Goal: Transaction & Acquisition: Purchase product/service

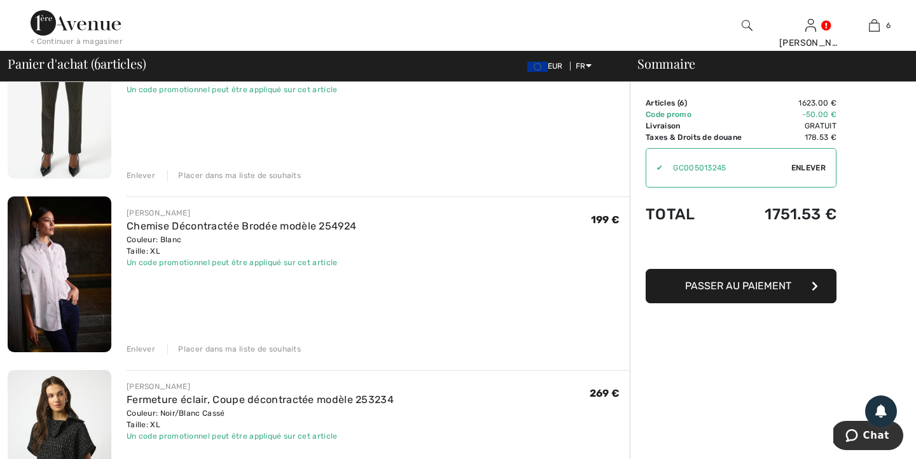
scroll to position [149, 0]
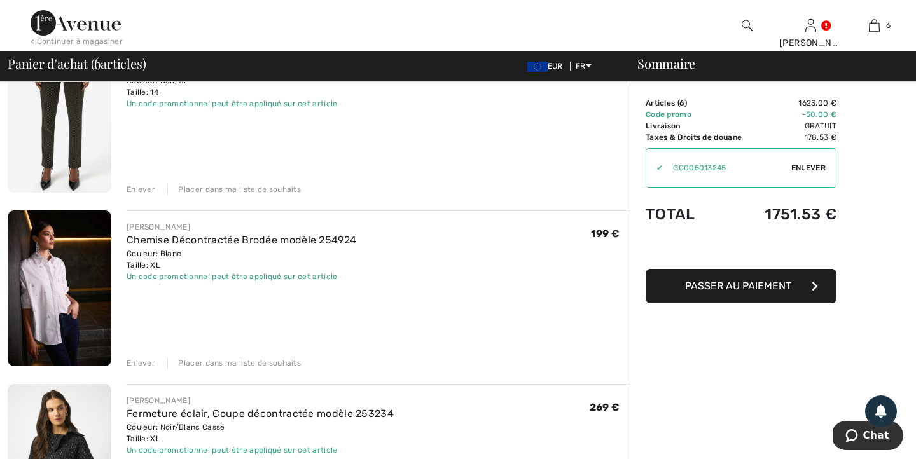
click at [792, 169] on span "Enlever" at bounding box center [808, 167] width 34 height 11
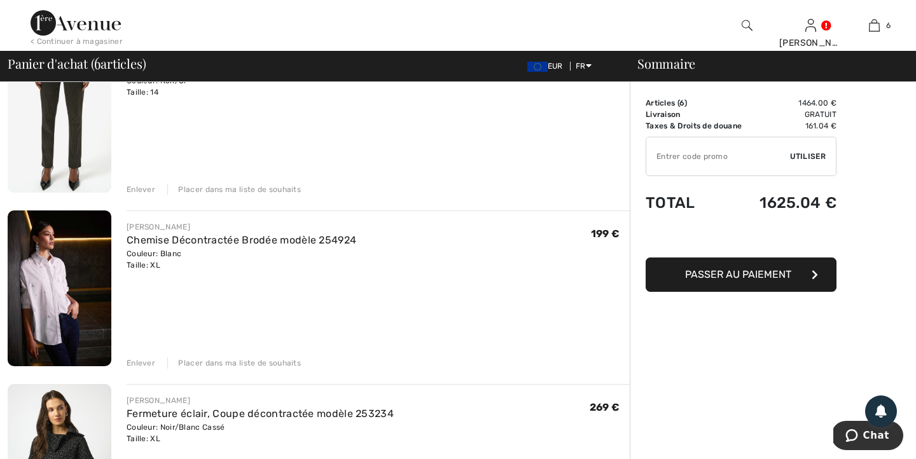
click at [705, 165] on input "TEXT" at bounding box center [718, 156] width 144 height 38
type input "SALEAVENUE"
click at [804, 154] on span "Utiliser" at bounding box center [808, 156] width 36 height 11
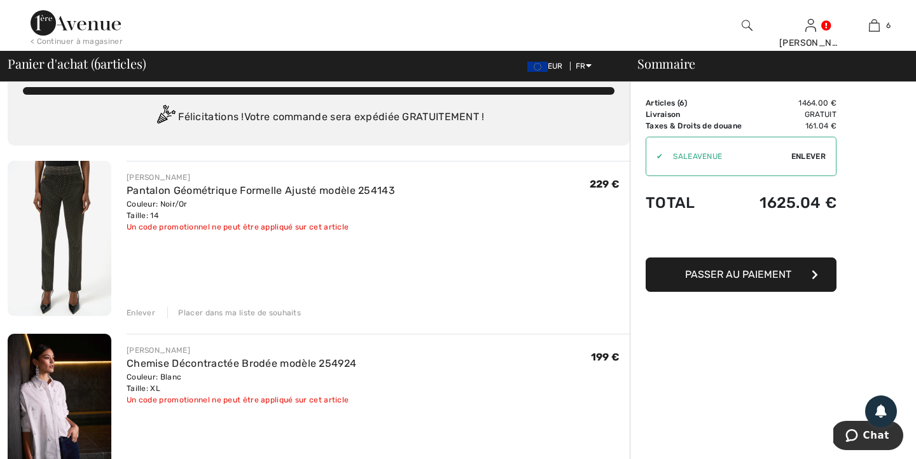
scroll to position [0, 0]
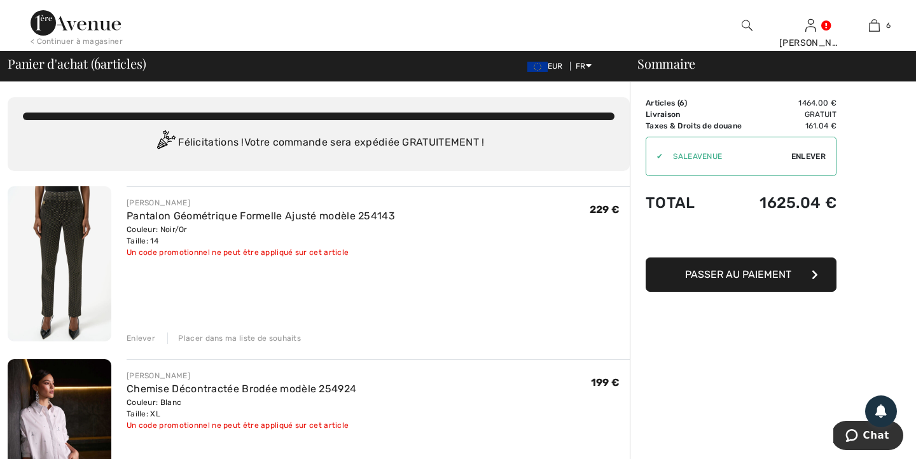
click at [798, 153] on span "Enlever" at bounding box center [808, 156] width 34 height 11
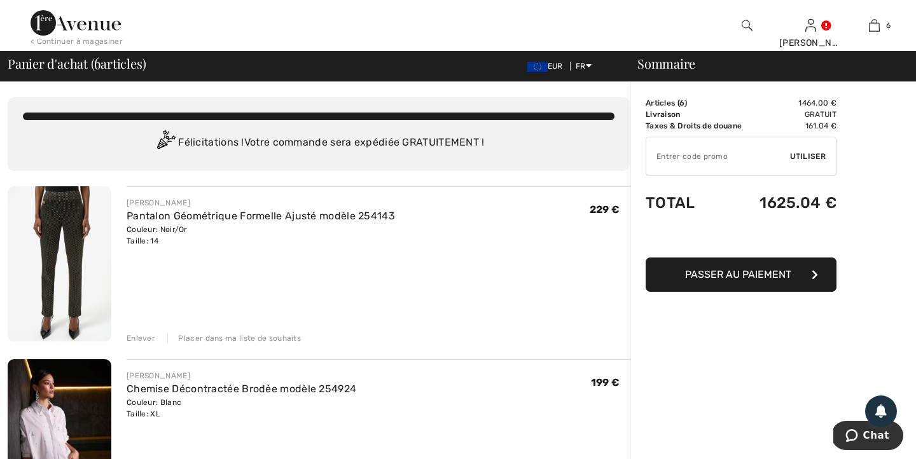
click at [750, 162] on input "TEXT" at bounding box center [718, 156] width 144 height 38
paste input "GC005013245"
type input "GC005013245"
click at [802, 155] on span "Utiliser" at bounding box center [808, 156] width 36 height 11
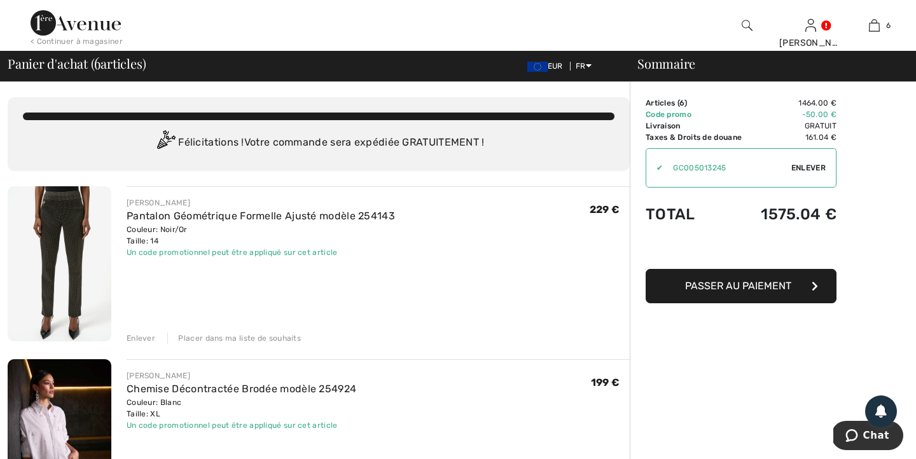
click at [94, 40] on div "< Continuer à magasiner" at bounding box center [77, 41] width 92 height 11
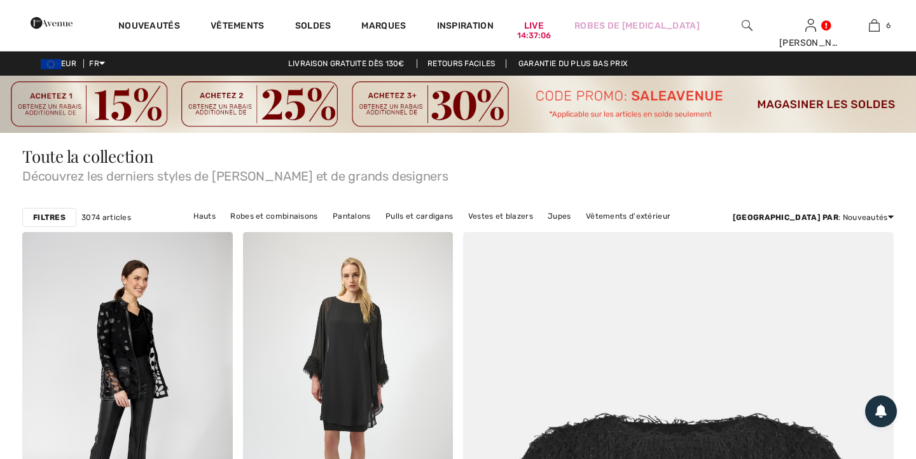
checkbox input "true"
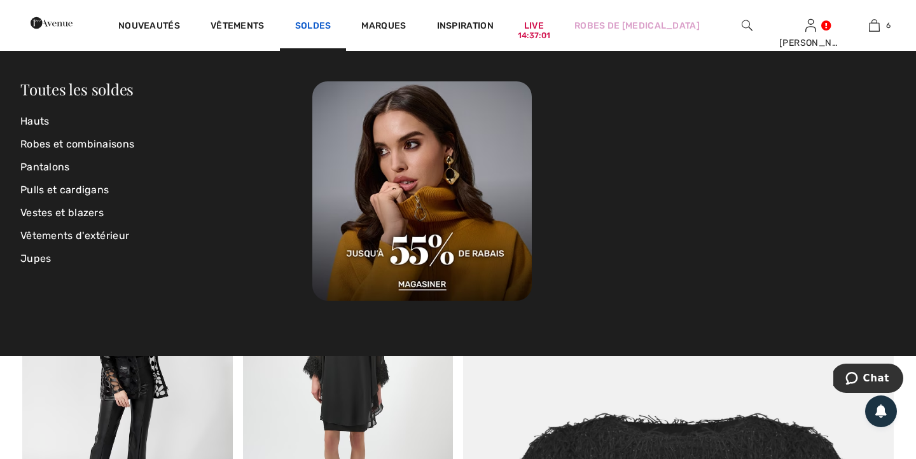
click at [331, 24] on link "Soldes" at bounding box center [313, 26] width 36 height 13
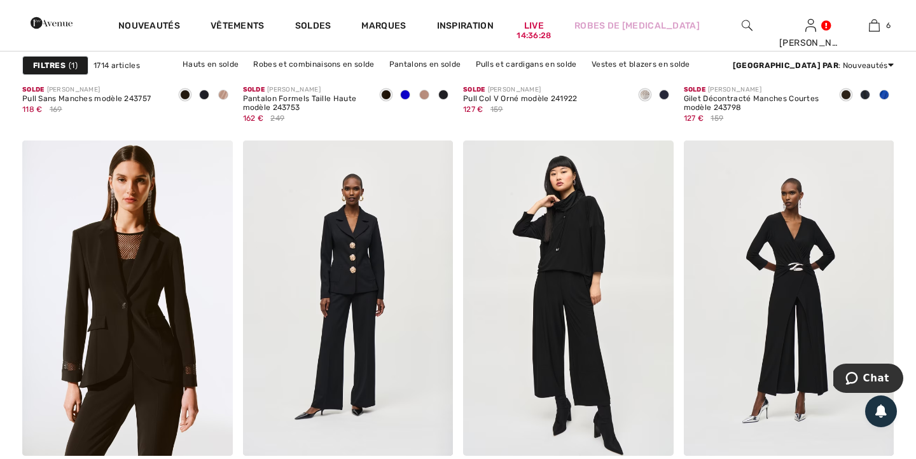
scroll to position [5106, 0]
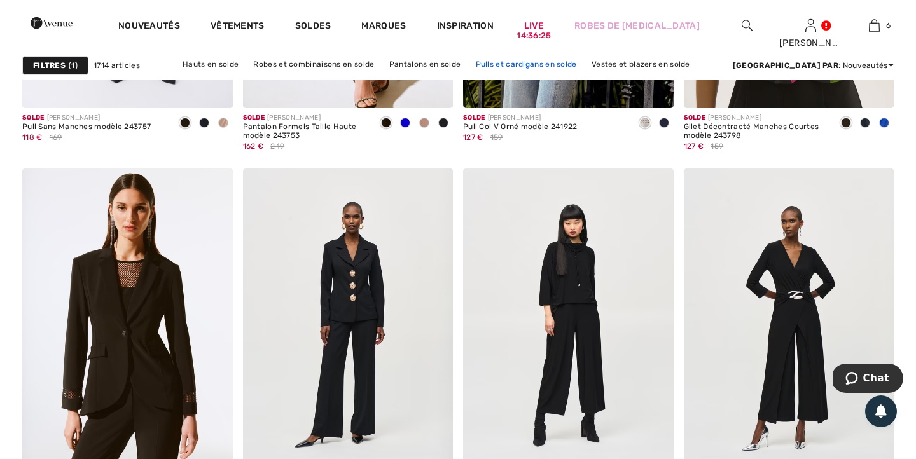
click at [583, 63] on link "Pulls et cardigans en solde" at bounding box center [526, 64] width 114 height 17
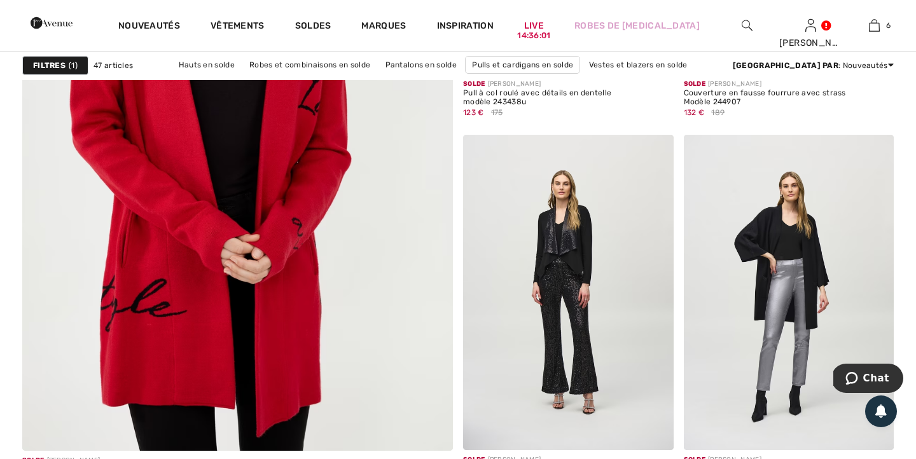
scroll to position [3435, 0]
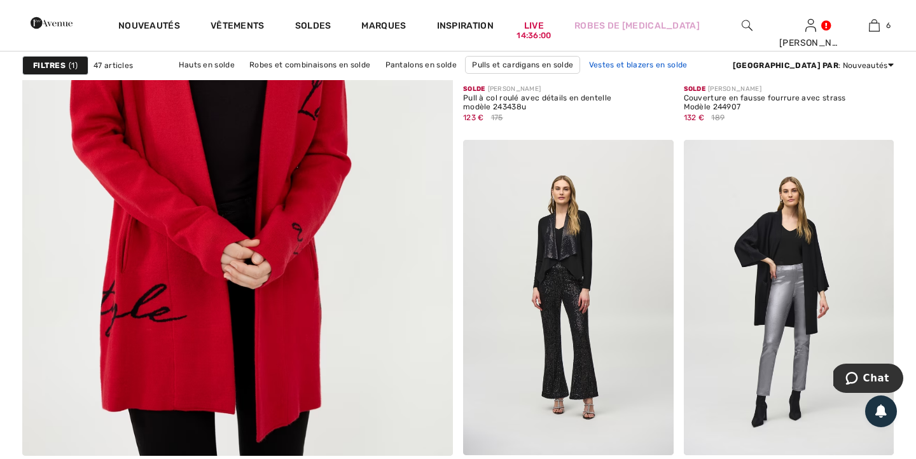
click at [642, 66] on link "Vestes et blazers en solde" at bounding box center [638, 65] width 111 height 17
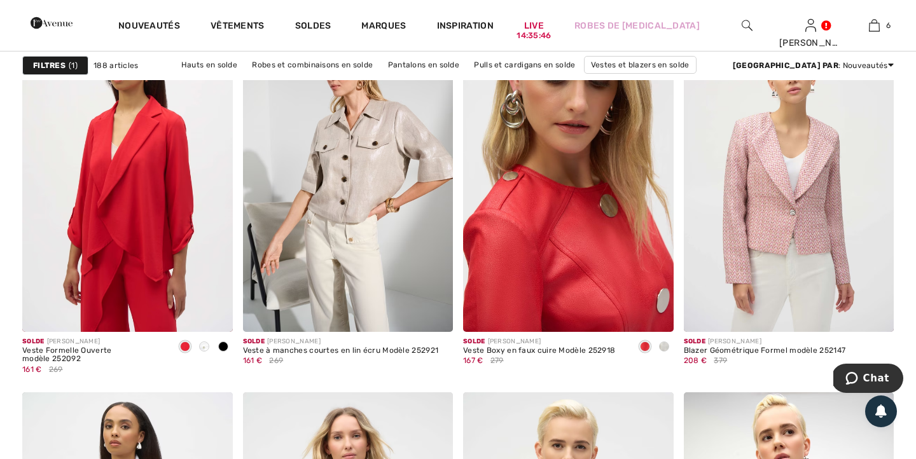
scroll to position [2289, 0]
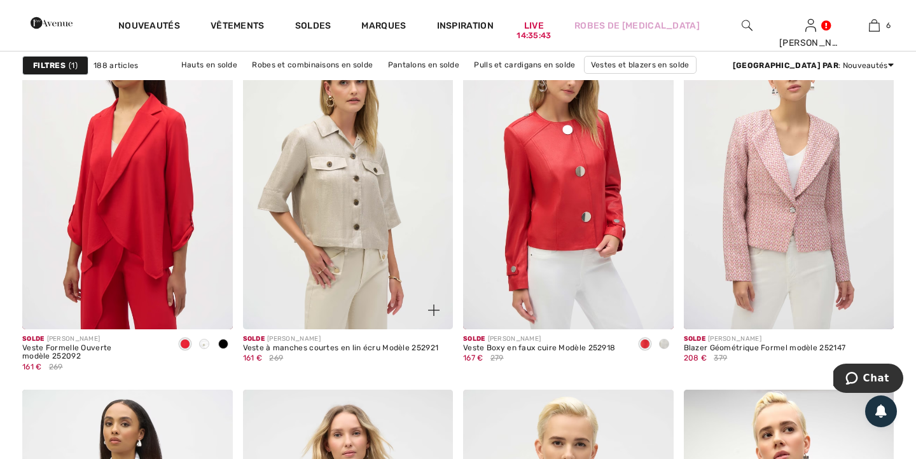
click at [389, 193] on img at bounding box center [348, 171] width 211 height 315
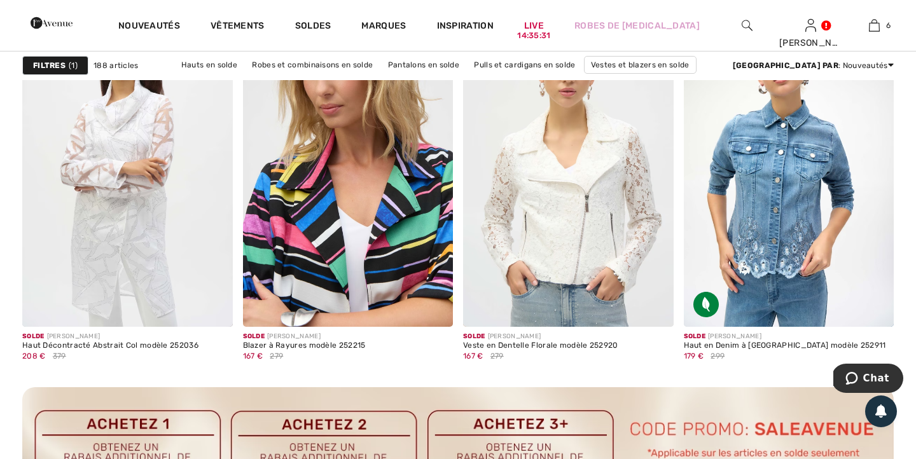
scroll to position [2637, 0]
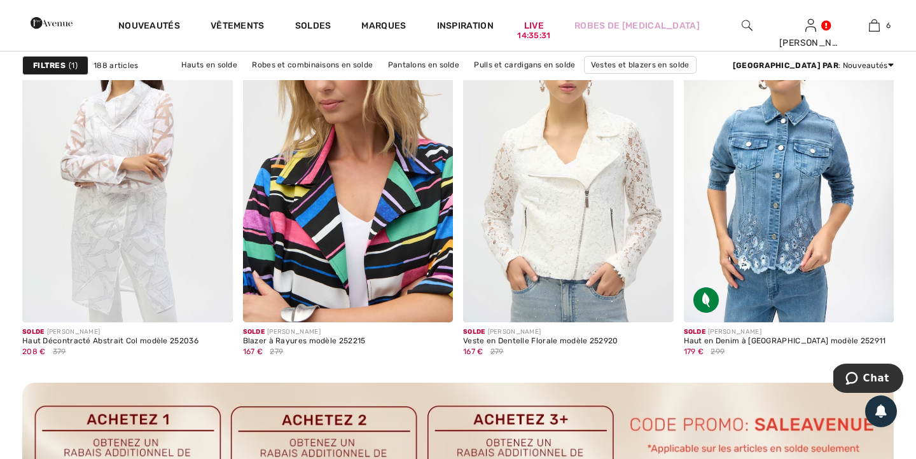
click at [392, 234] on img at bounding box center [348, 165] width 211 height 315
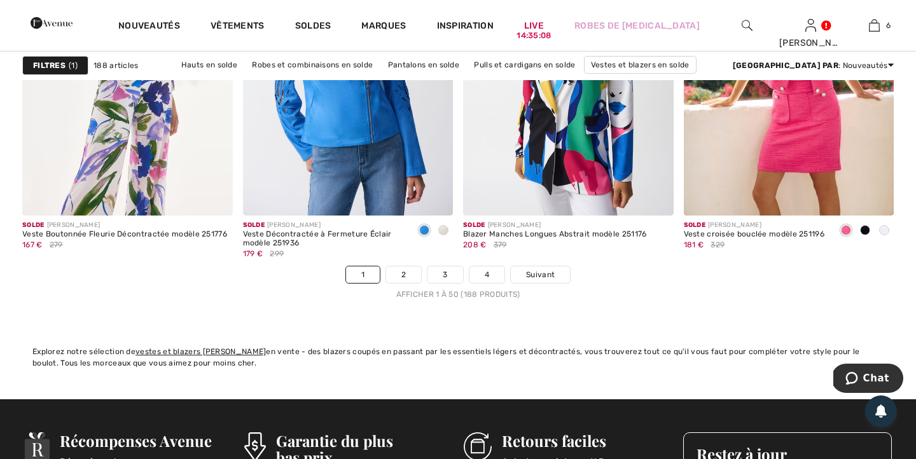
scroll to position [5724, 0]
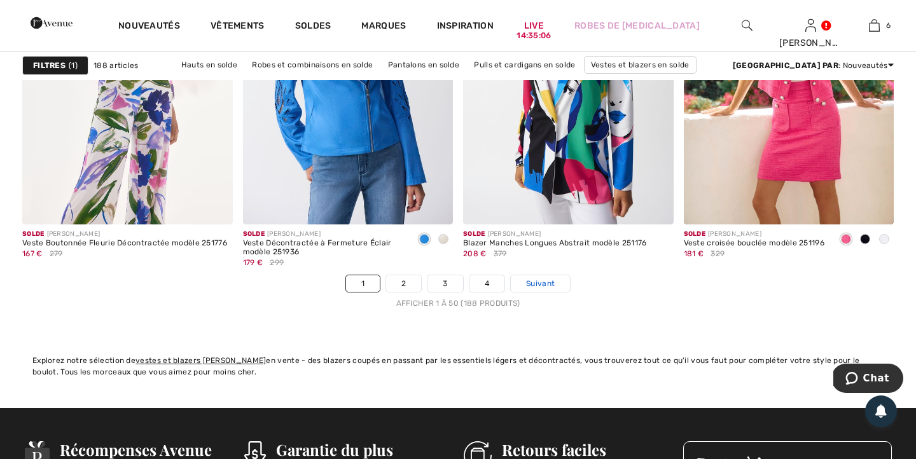
click at [542, 282] on span "Suivant" at bounding box center [540, 283] width 29 height 11
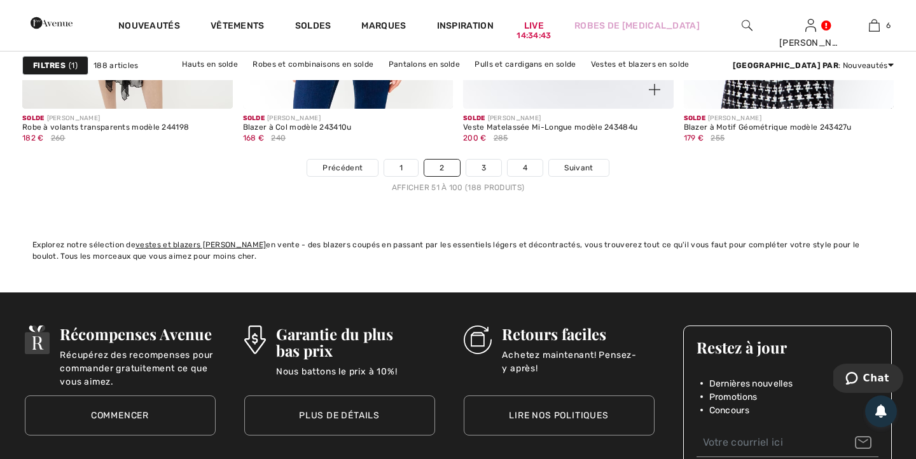
scroll to position [5758, 0]
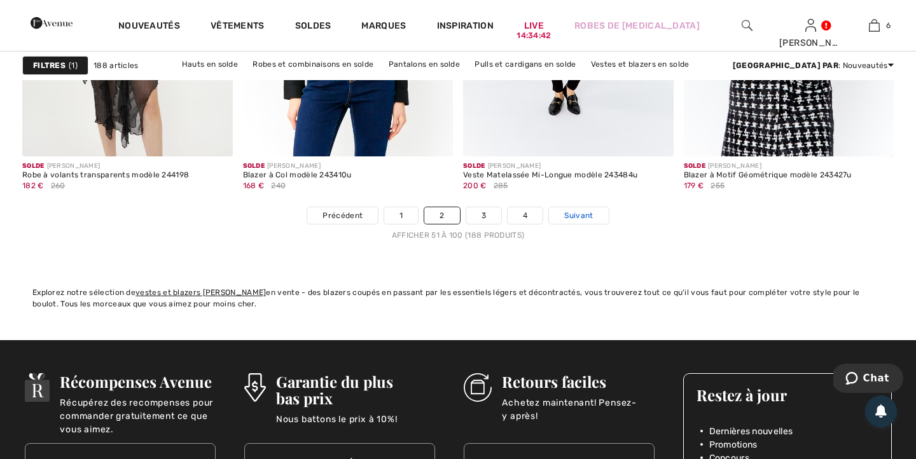
click at [572, 214] on span "Suivant" at bounding box center [578, 215] width 29 height 11
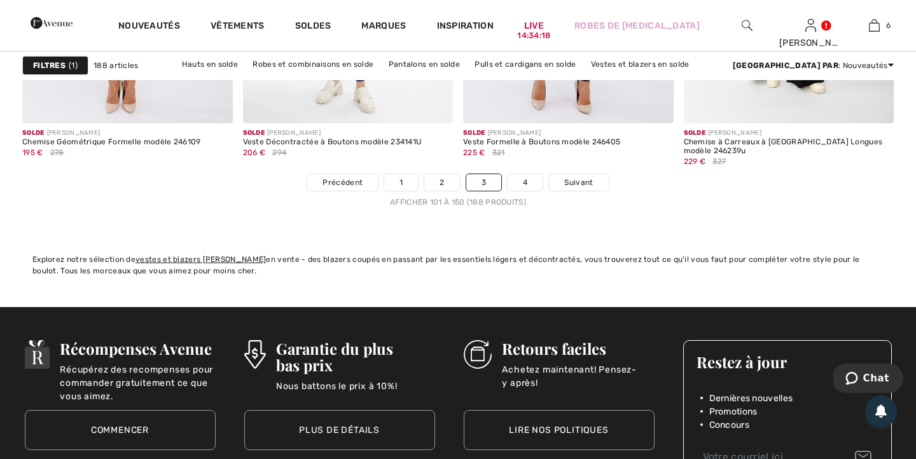
scroll to position [5829, 0]
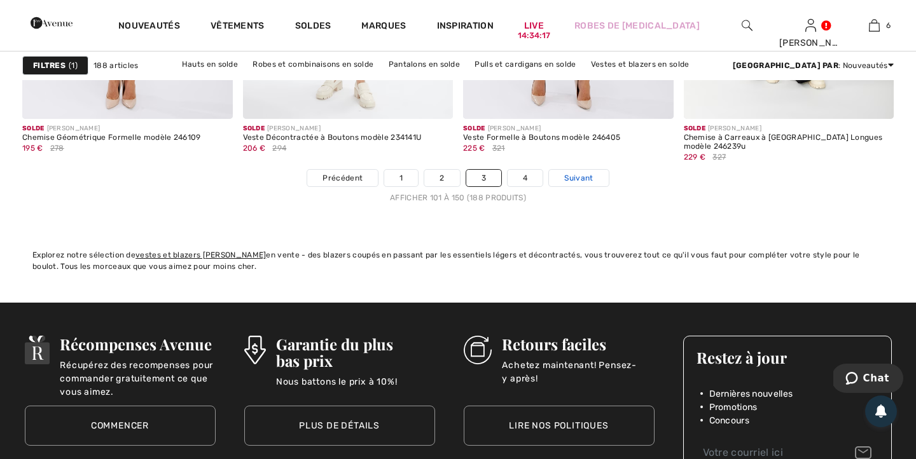
click at [581, 178] on span "Suivant" at bounding box center [578, 177] width 29 height 11
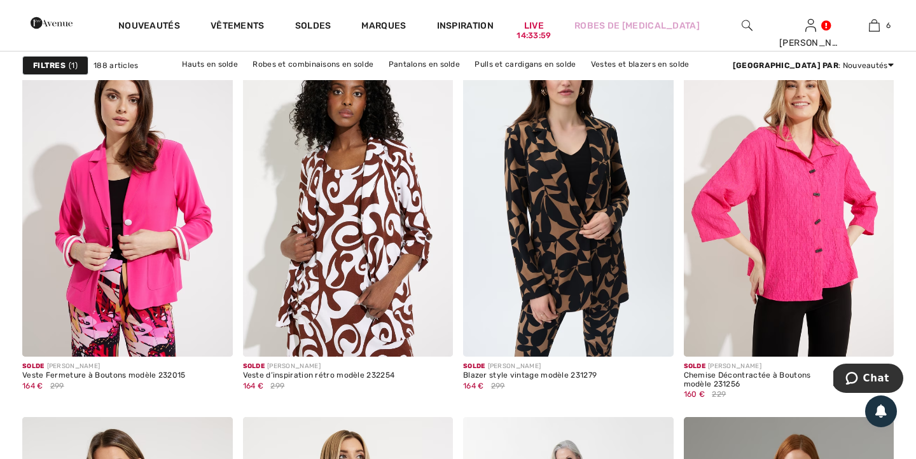
scroll to position [3913, 0]
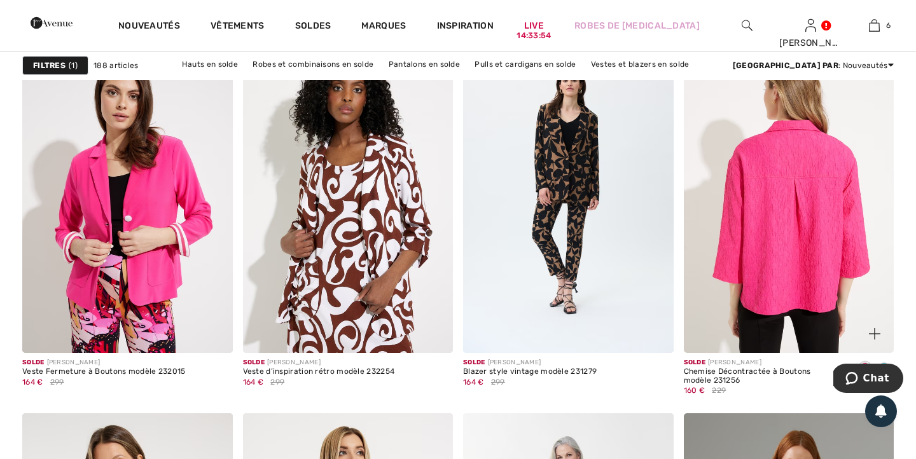
click at [817, 214] on img at bounding box center [789, 195] width 211 height 315
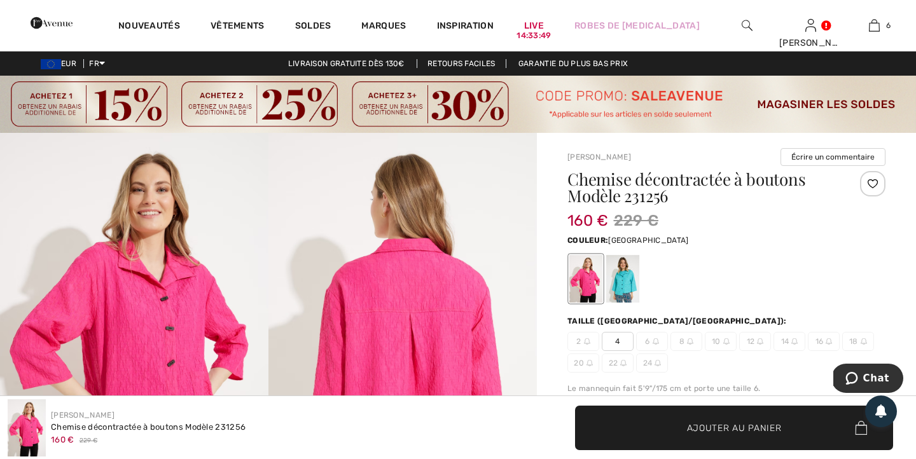
click at [629, 283] on div at bounding box center [622, 279] width 33 height 48
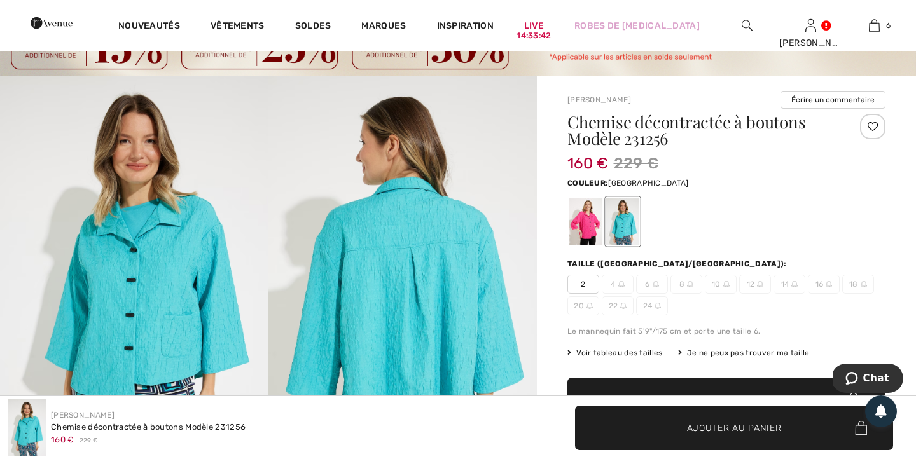
scroll to position [59, 0]
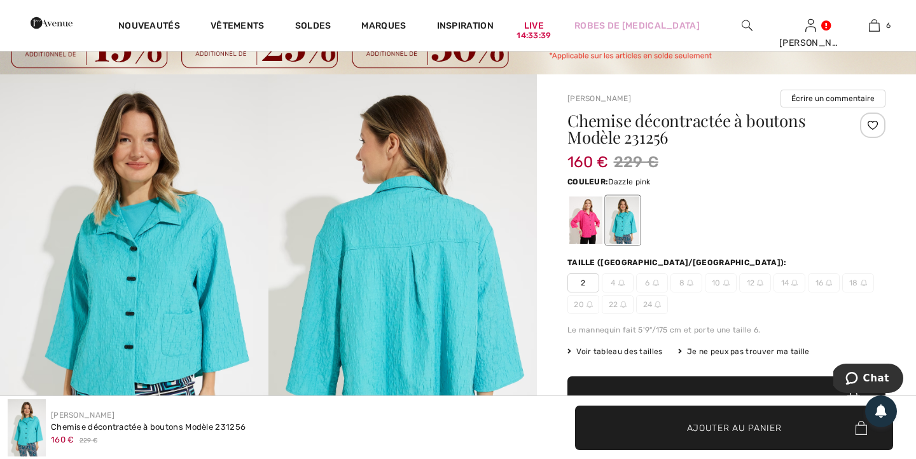
click at [584, 230] on div at bounding box center [585, 221] width 33 height 48
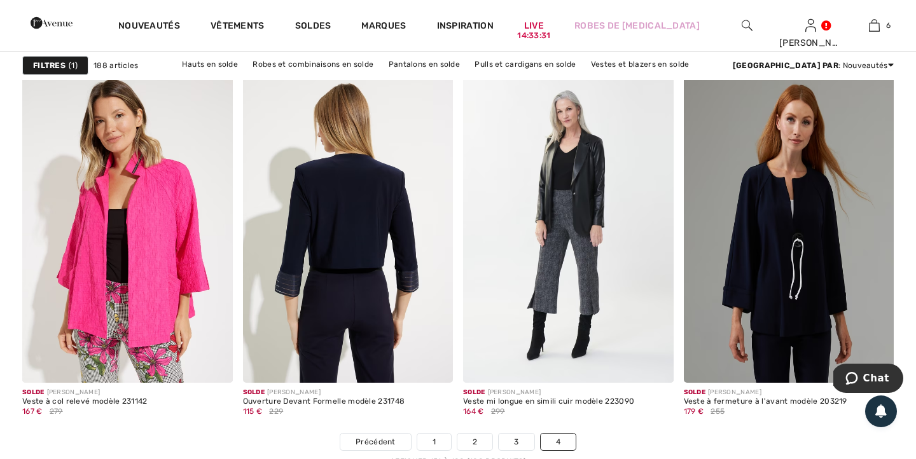
scroll to position [4262, 0]
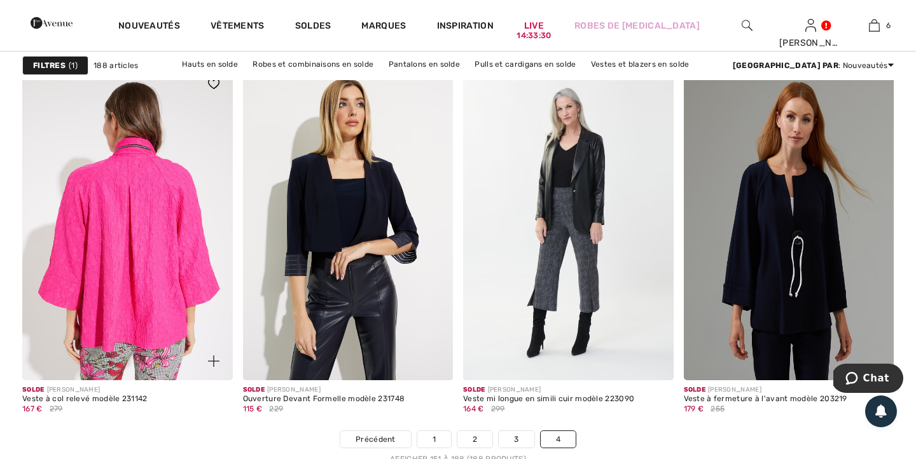
click at [158, 226] on img at bounding box center [127, 222] width 211 height 315
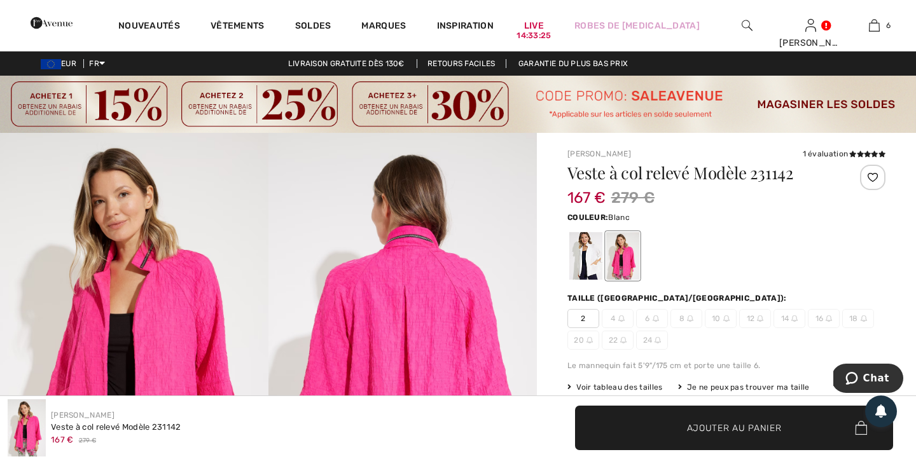
click at [584, 268] on div at bounding box center [585, 256] width 33 height 48
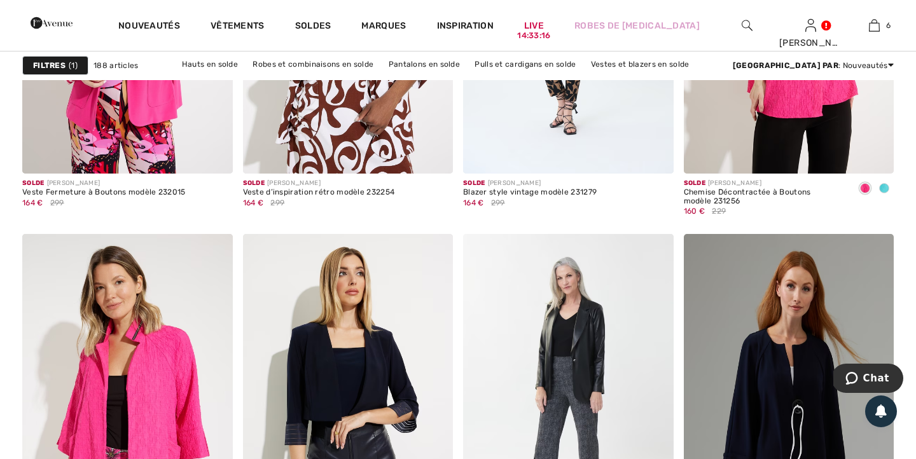
scroll to position [4086, 0]
